Goal: Task Accomplishment & Management: Manage account settings

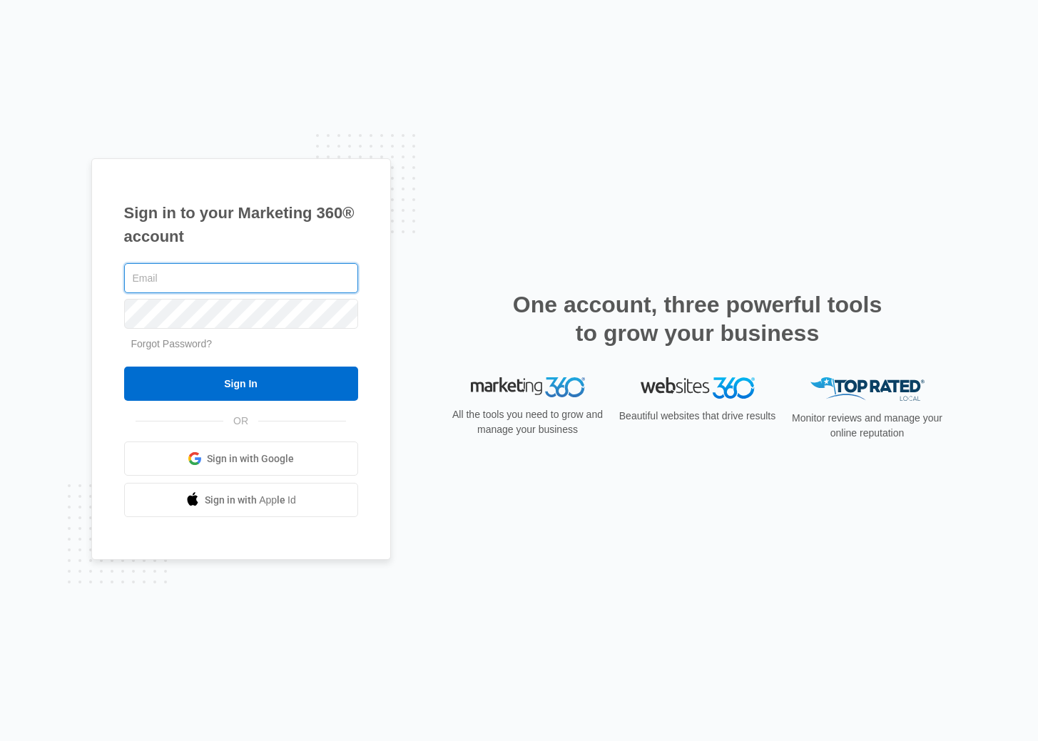
type input "[EMAIL_ADDRESS][DOMAIN_NAME]"
click at [246, 460] on span "Sign in with Google" at bounding box center [250, 459] width 87 height 15
type input "[EMAIL_ADDRESS][DOMAIN_NAME]"
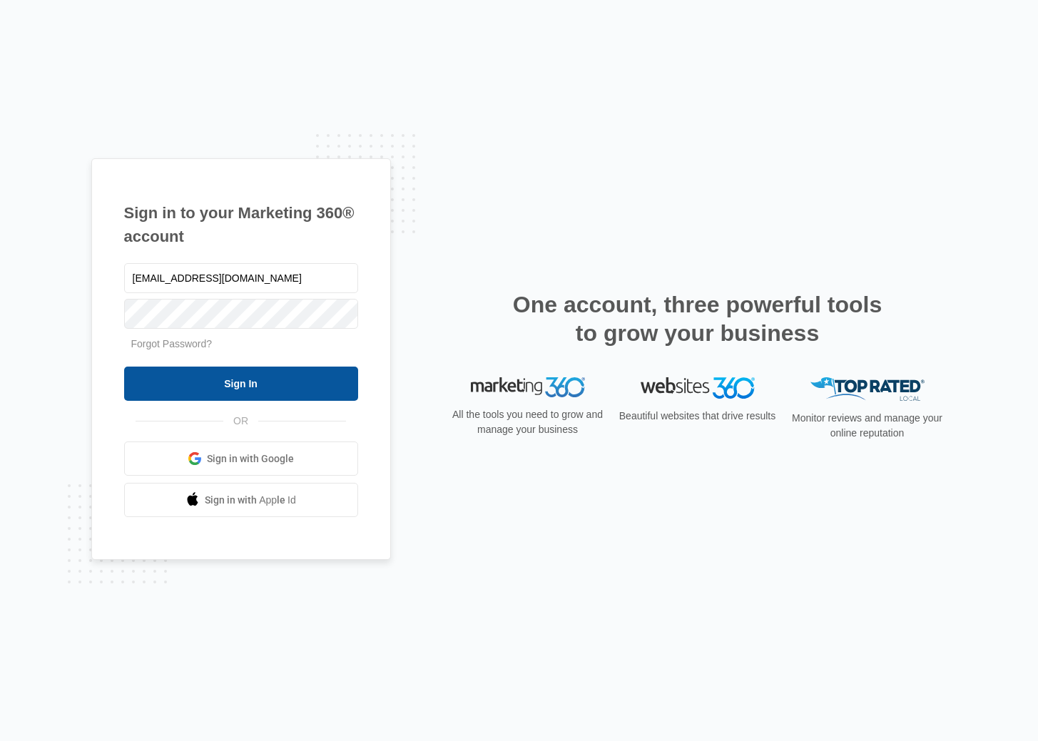
drag, startPoint x: 300, startPoint y: 353, endPoint x: 293, endPoint y: 368, distance: 16.3
click at [299, 353] on form "kaneandfamilymovers@gmail.com Forgot Password? Sign In" at bounding box center [241, 330] width 234 height 141
click at [195, 343] on link "Forgot Password?" at bounding box center [171, 343] width 81 height 11
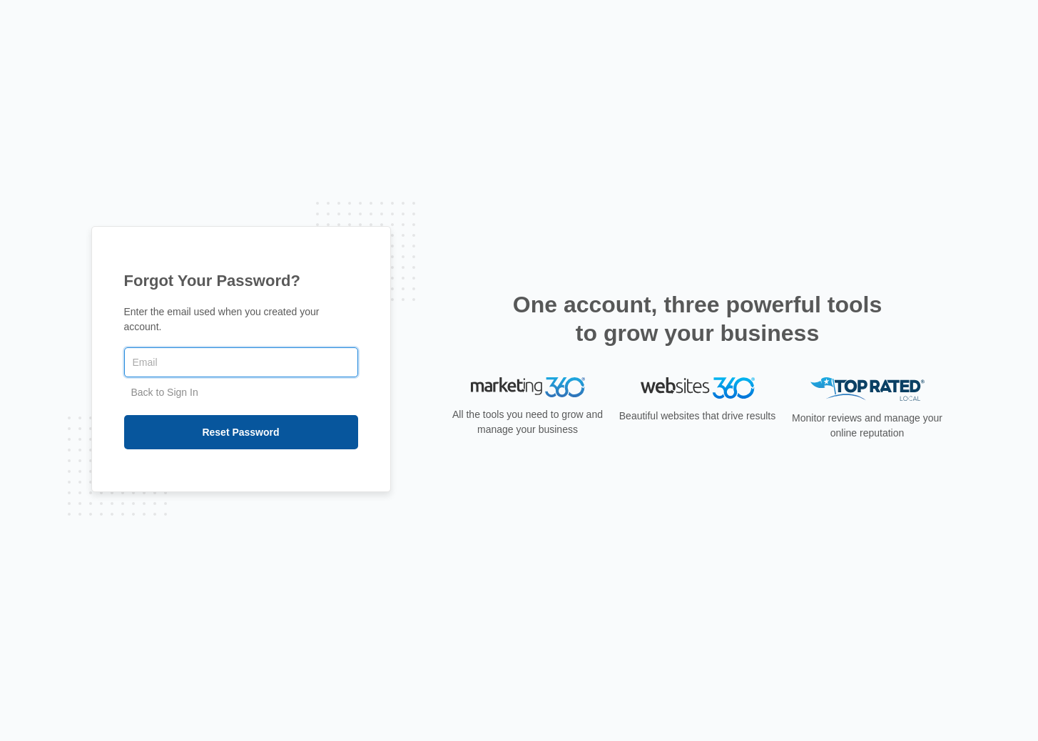
type input "[EMAIL_ADDRESS][DOMAIN_NAME]"
click at [255, 433] on input "Reset Password" at bounding box center [241, 432] width 234 height 34
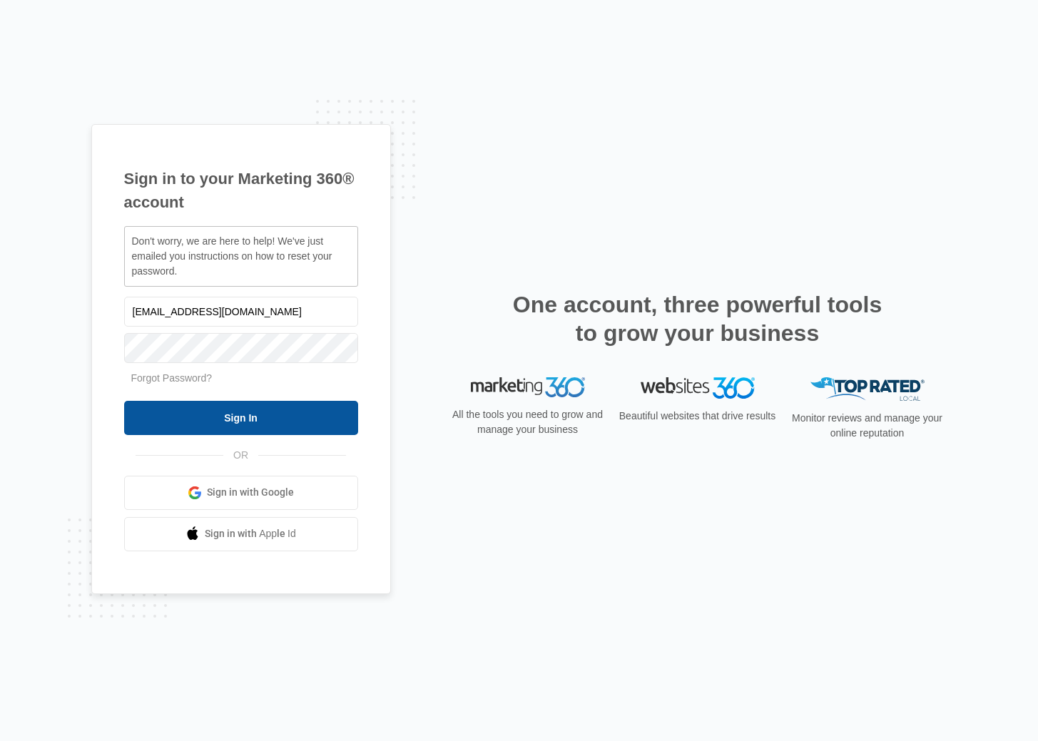
click at [240, 416] on input "Sign In" at bounding box center [241, 418] width 234 height 34
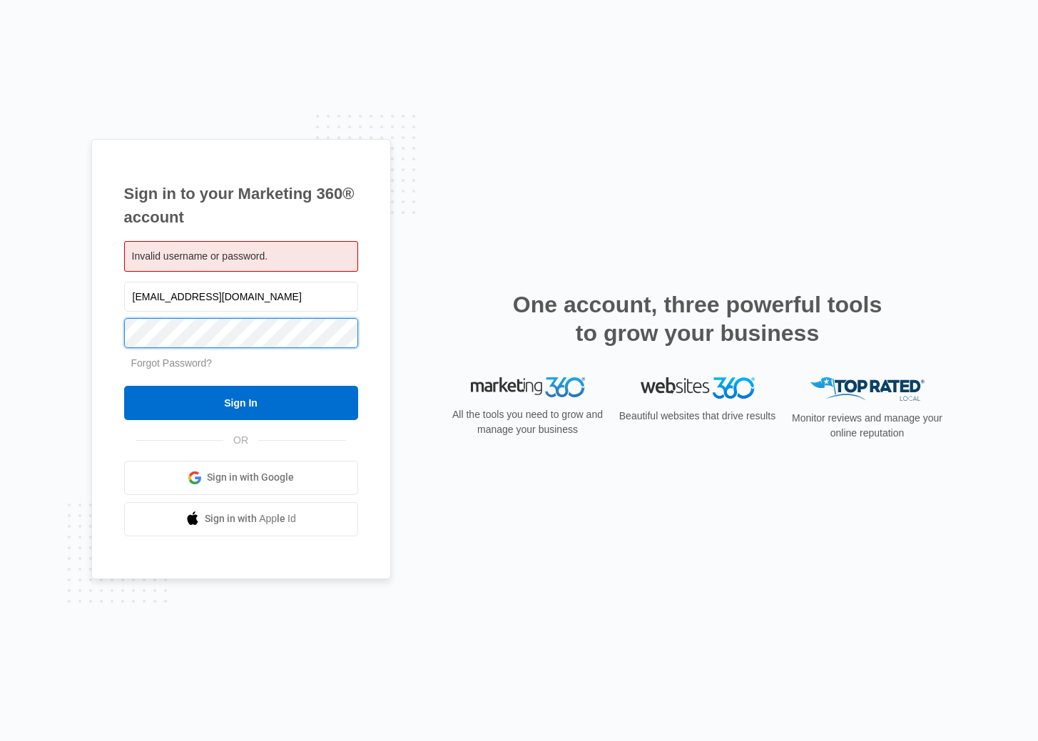
click at [240, 402] on input "Sign In" at bounding box center [241, 403] width 234 height 34
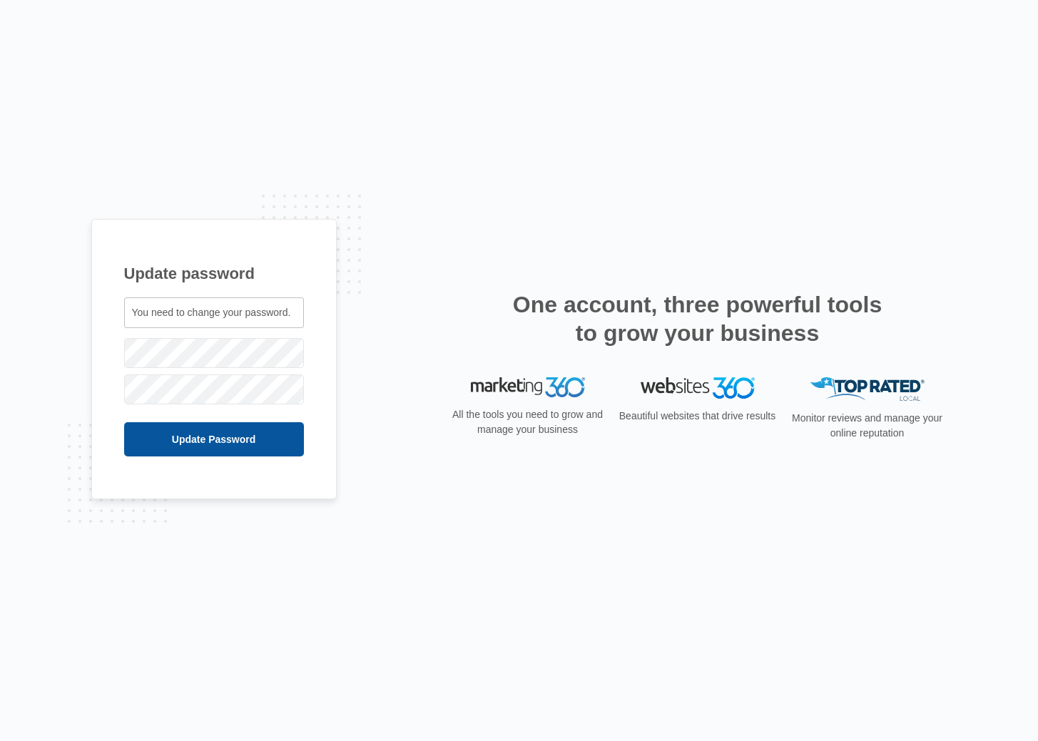
click at [238, 440] on input "Update Password" at bounding box center [214, 439] width 180 height 34
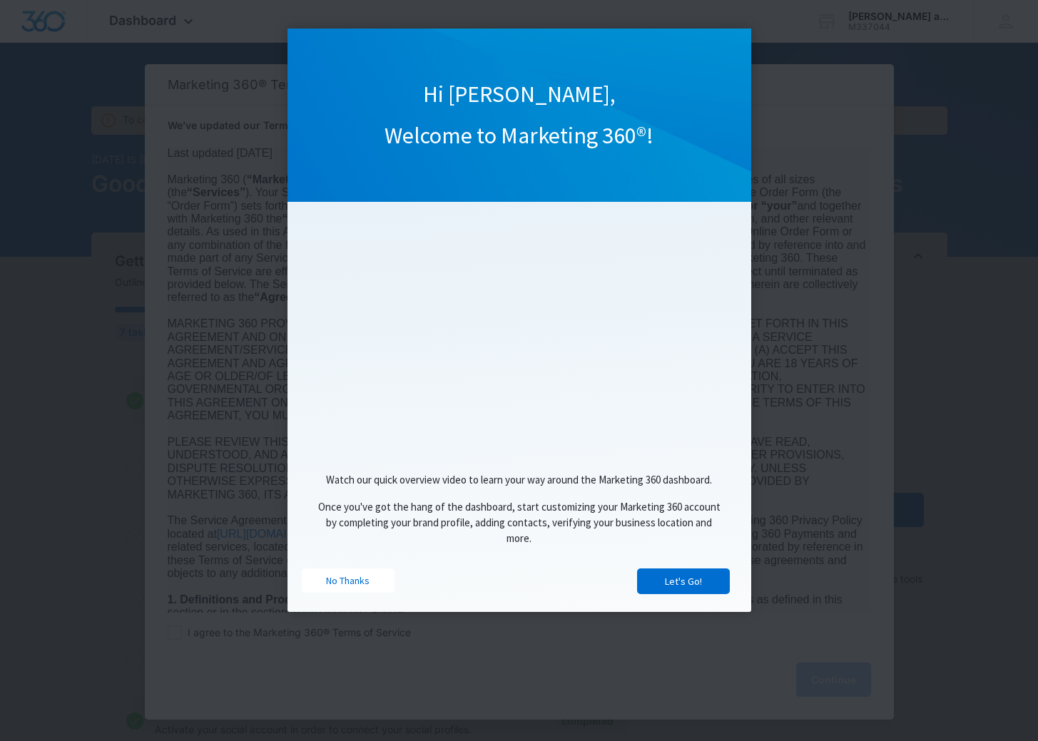
click at [334, 582] on link "No Thanks" at bounding box center [348, 581] width 93 height 24
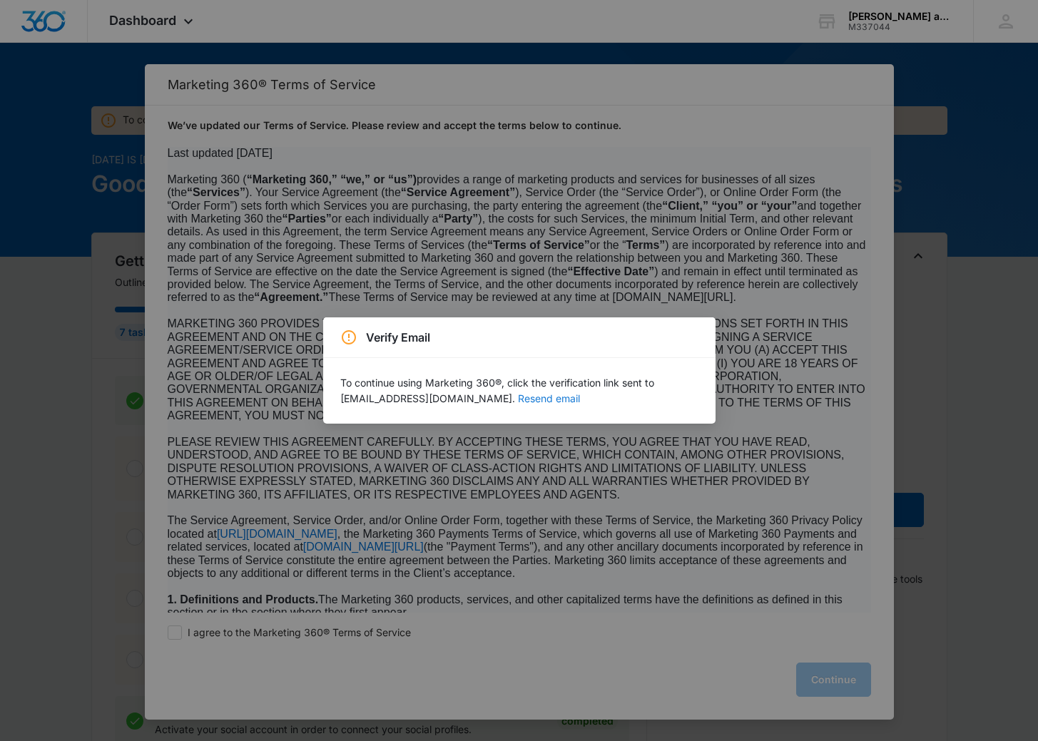
click at [547, 398] on button "Resend email" at bounding box center [549, 399] width 62 height 10
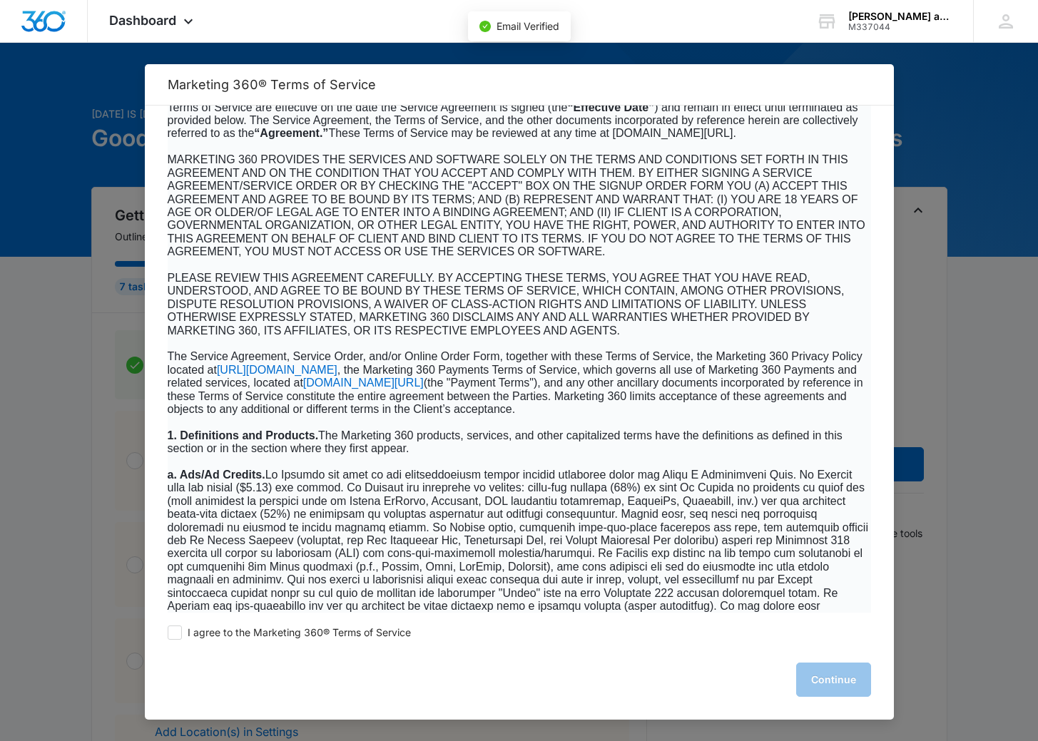
scroll to position [253, 0]
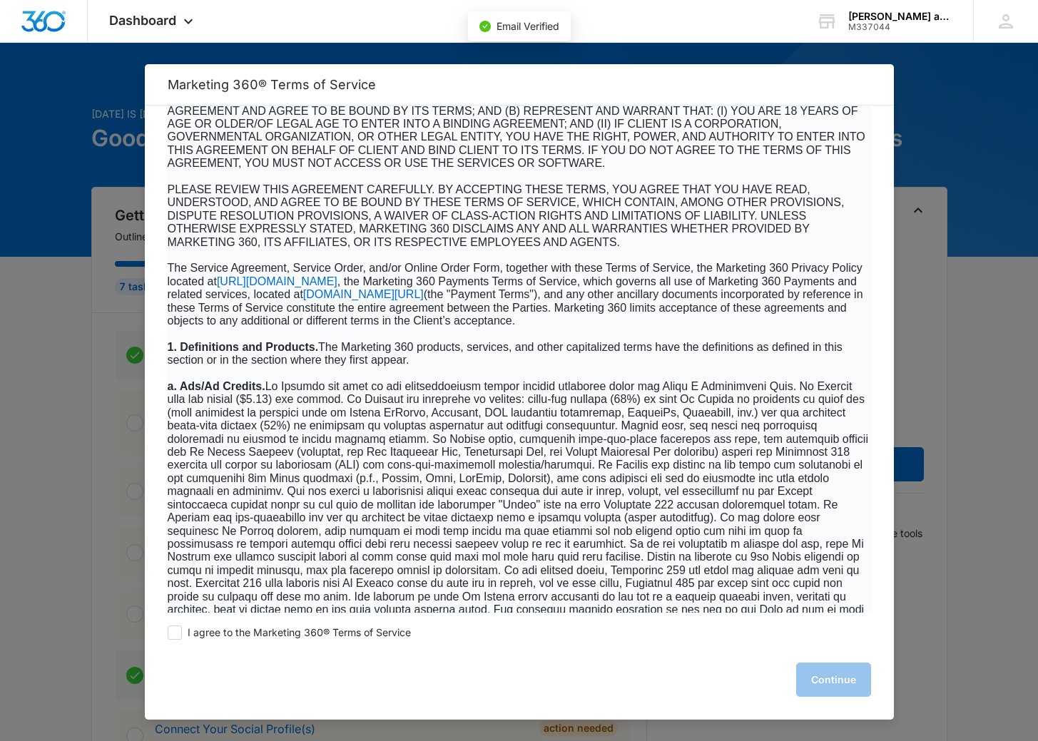
drag, startPoint x: 183, startPoint y: 631, endPoint x: 260, endPoint y: 550, distance: 112.1
click at [183, 631] on label "I agree to the Marketing 360® Terms of Service" at bounding box center [289, 633] width 243 height 14
click at [182, 631] on input "I agree to the Marketing 360® Terms of Service" at bounding box center [175, 633] width 14 height 14
checkbox input "true"
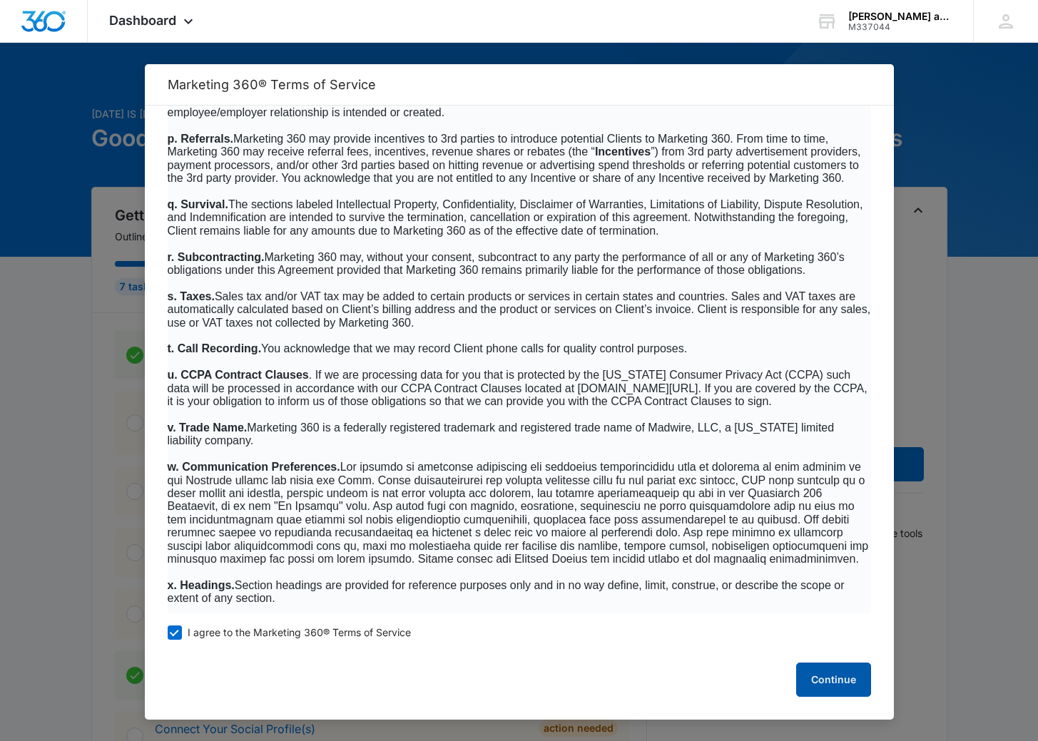
scroll to position [8709, 0]
click at [832, 685] on button "Continue" at bounding box center [833, 680] width 75 height 34
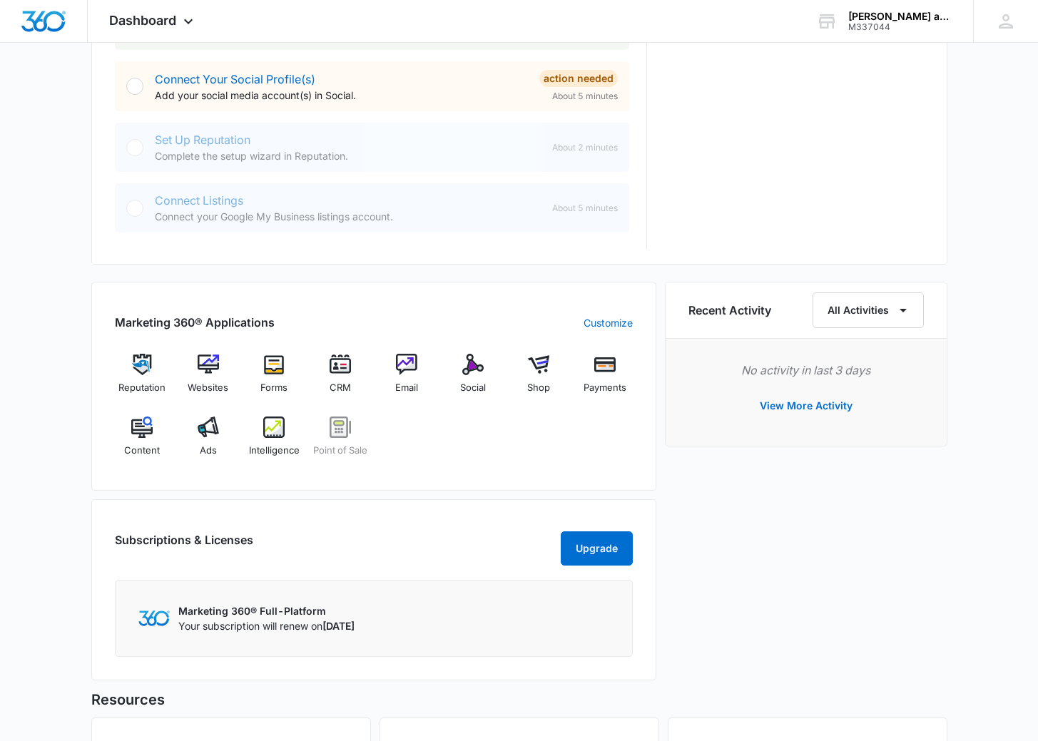
scroll to position [634, 0]
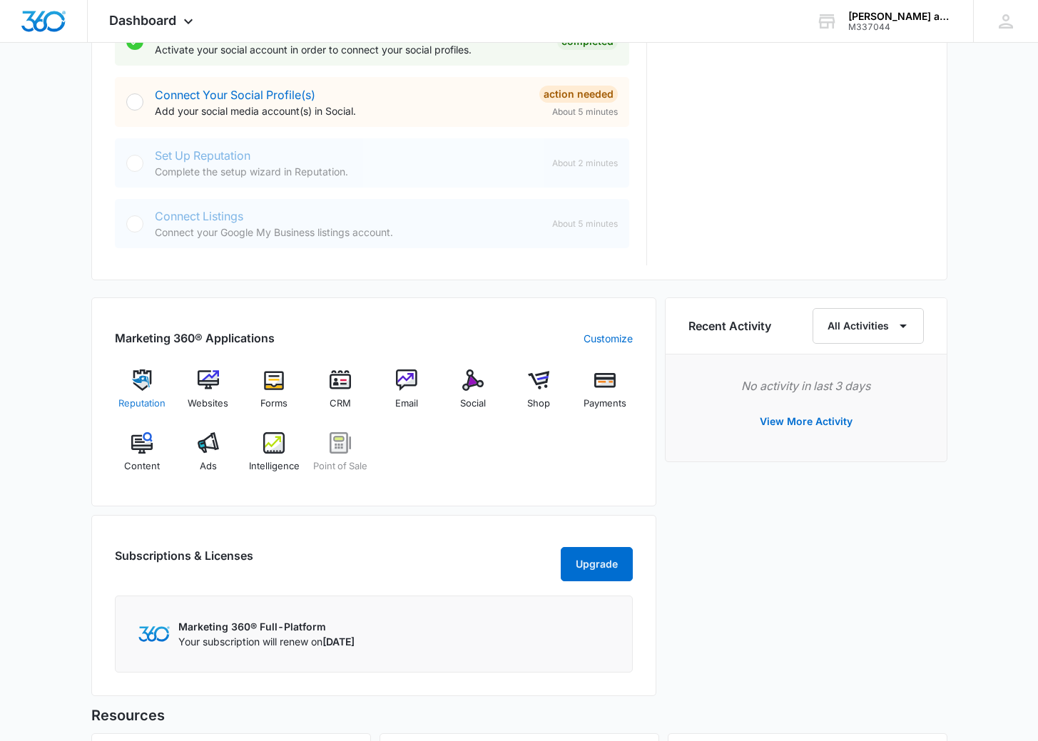
click at [137, 385] on img at bounding box center [141, 380] width 21 height 21
